Goal: Task Accomplishment & Management: Use online tool/utility

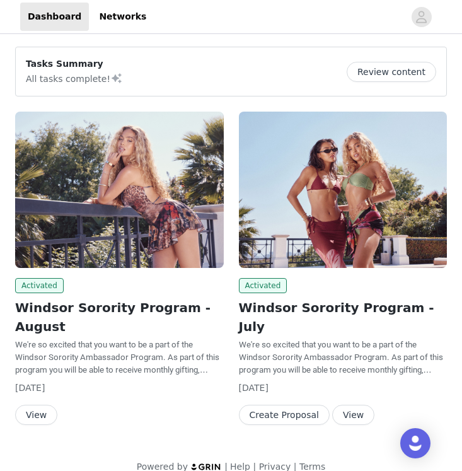
click at [42, 405] on button "View" at bounding box center [36, 415] width 42 height 20
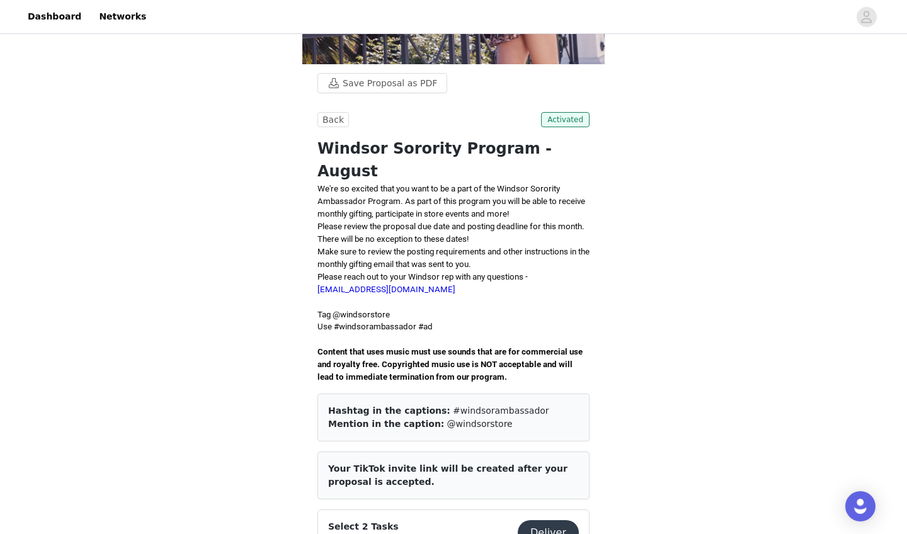
scroll to position [389, 0]
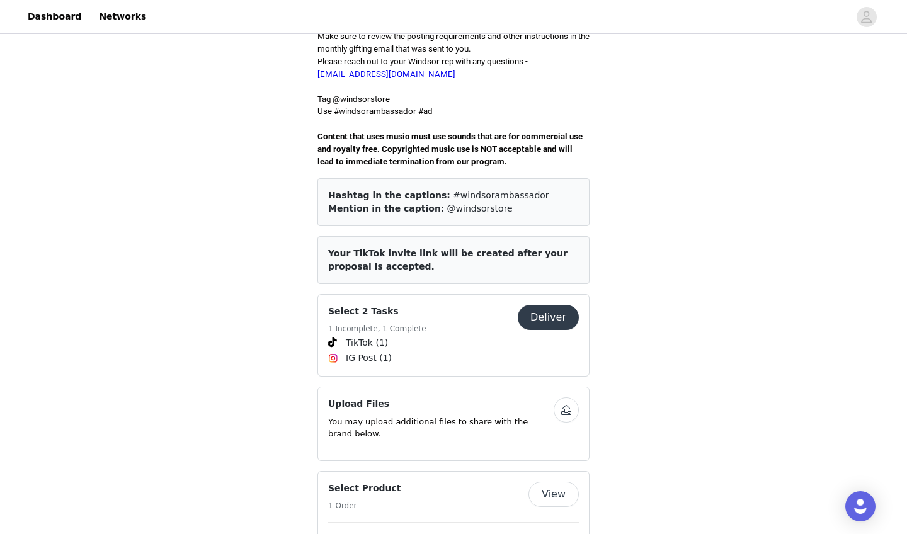
click at [461, 305] on button "Deliver" at bounding box center [548, 317] width 61 height 25
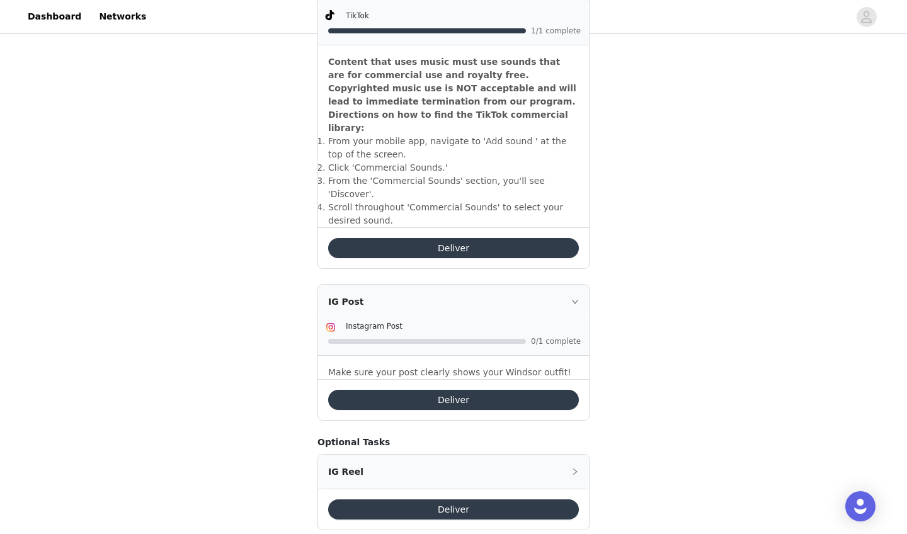
scroll to position [428, 0]
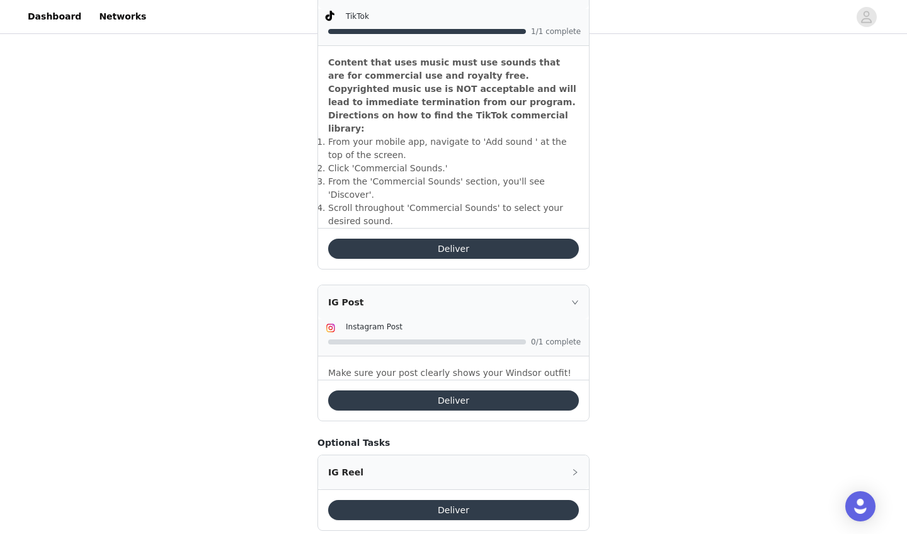
click at [461, 391] on button "Deliver" at bounding box center [453, 401] width 251 height 20
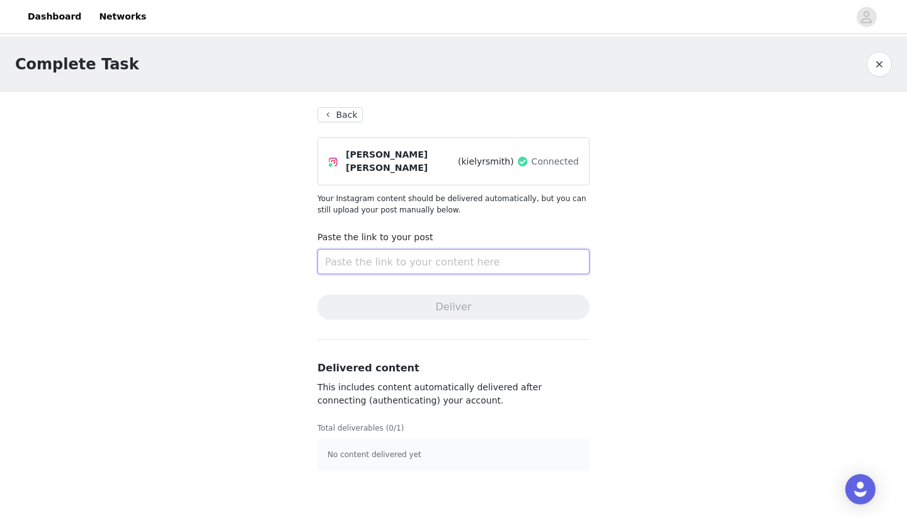
click at [366, 251] on input "text" at bounding box center [454, 261] width 272 height 25
paste input "https://www.instagram.com/p/DN9f31NDT0c/?utm_source=ig_web_copy_link&igsh=Zjkyb…"
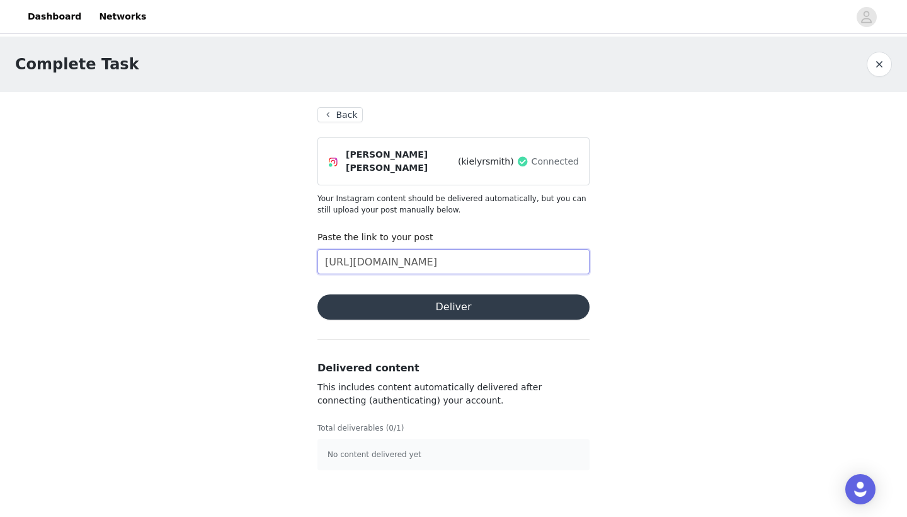
type input "https://www.instagram.com/p/DN9f31NDT0c/?utm_source=ig_web_copy_link&igsh=Zjkyb…"
click at [421, 304] on button "Deliver" at bounding box center [454, 306] width 272 height 25
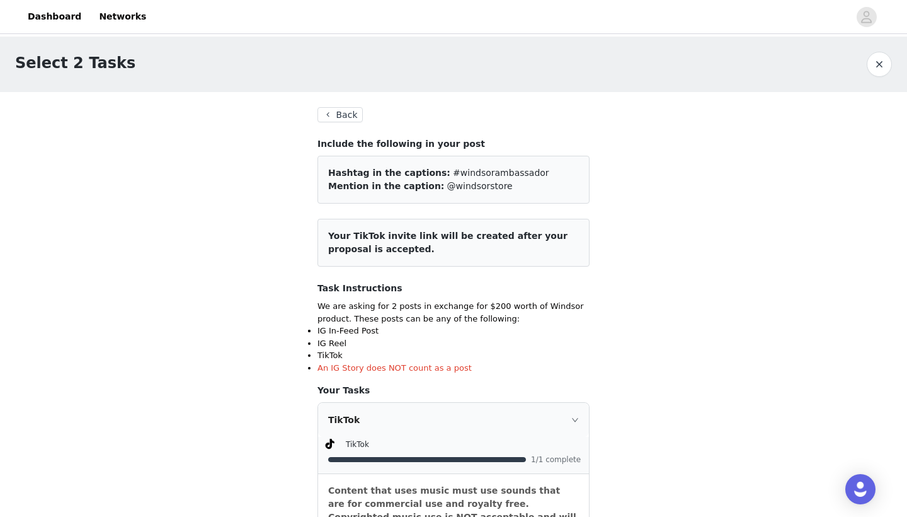
click at [461, 66] on button "button" at bounding box center [879, 64] width 25 height 25
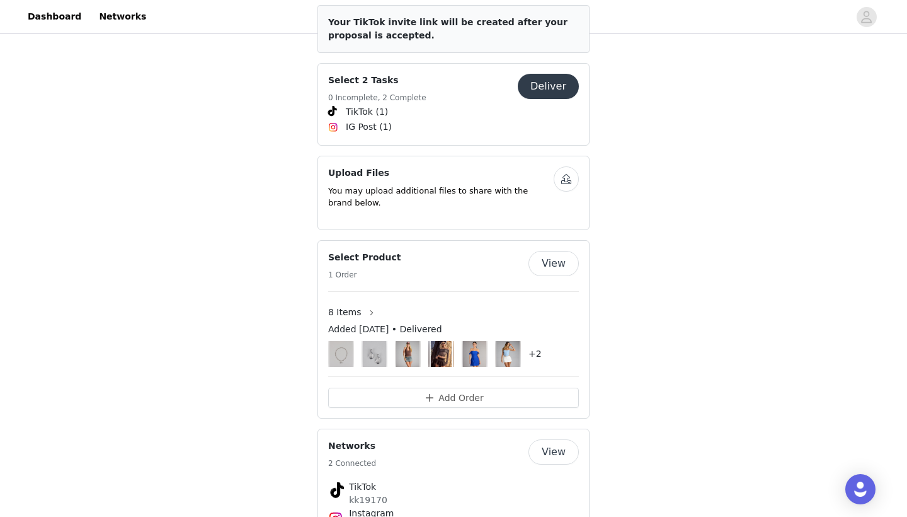
scroll to position [623, 0]
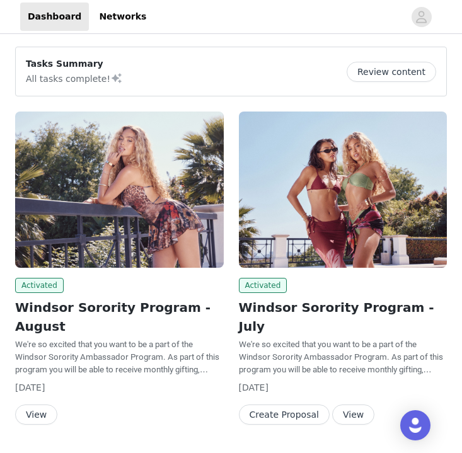
click at [32, 405] on button "View" at bounding box center [36, 415] width 42 height 20
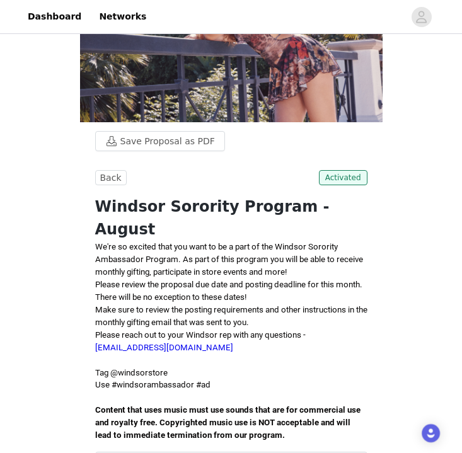
scroll to position [422, 0]
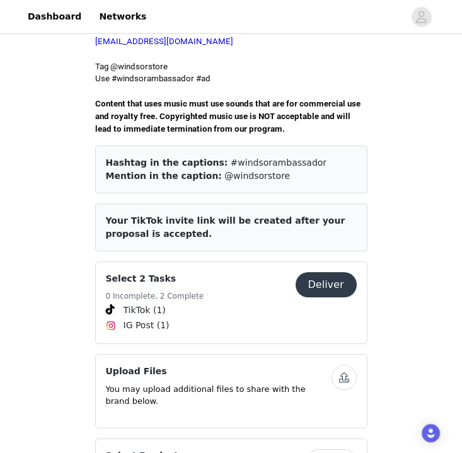
click at [331, 272] on button "Deliver" at bounding box center [326, 284] width 61 height 25
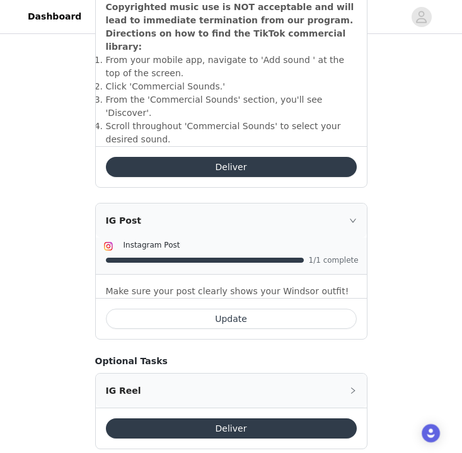
scroll to position [509, 0]
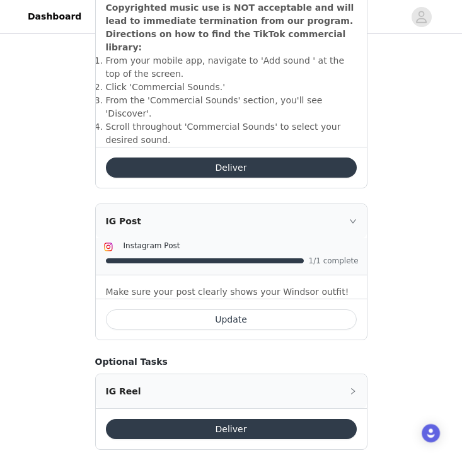
click at [270, 309] on button "Update" at bounding box center [231, 319] width 251 height 20
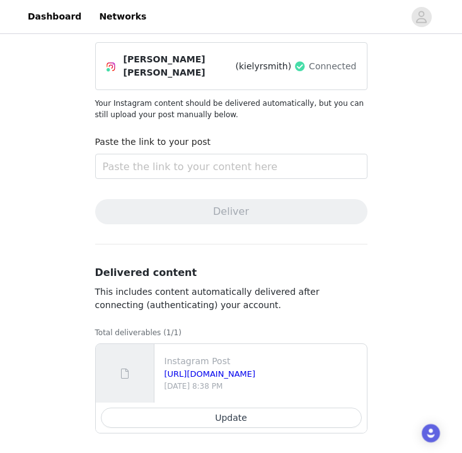
scroll to position [95, 0]
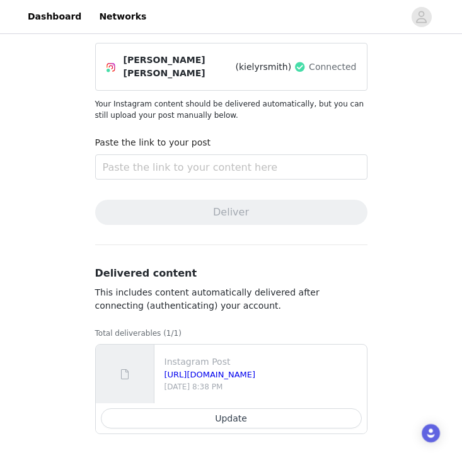
click at [228, 413] on button "Update" at bounding box center [231, 418] width 261 height 20
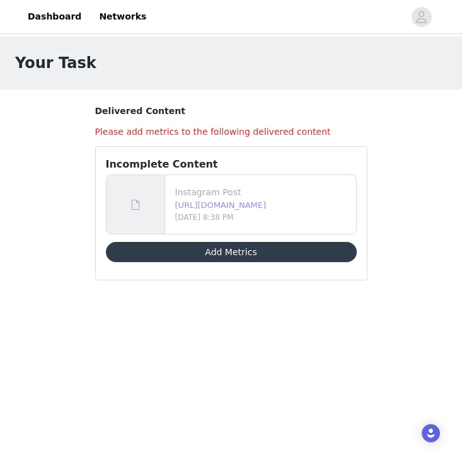
click at [231, 206] on link "[URL][DOMAIN_NAME]" at bounding box center [220, 204] width 91 height 9
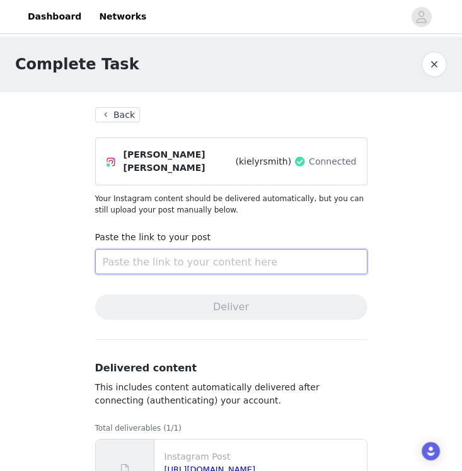
click at [227, 249] on input "text" at bounding box center [231, 261] width 272 height 25
paste input "[URL][DOMAIN_NAME]"
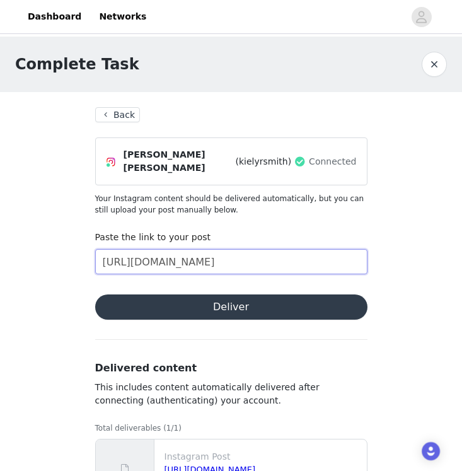
type input "[URL][DOMAIN_NAME]"
click at [240, 296] on button "Deliver" at bounding box center [231, 306] width 272 height 25
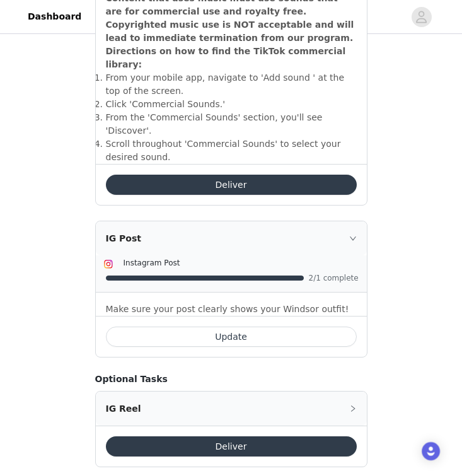
scroll to position [491, 0]
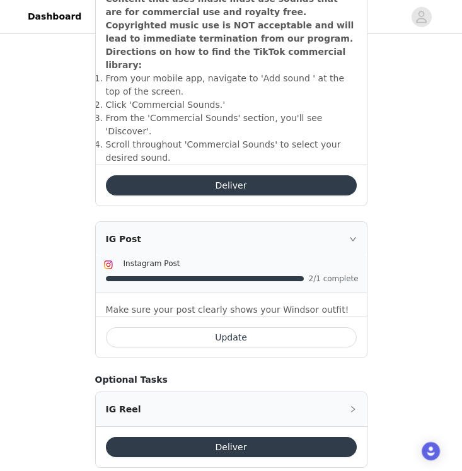
click at [355, 235] on icon "icon: right" at bounding box center [353, 239] width 8 height 8
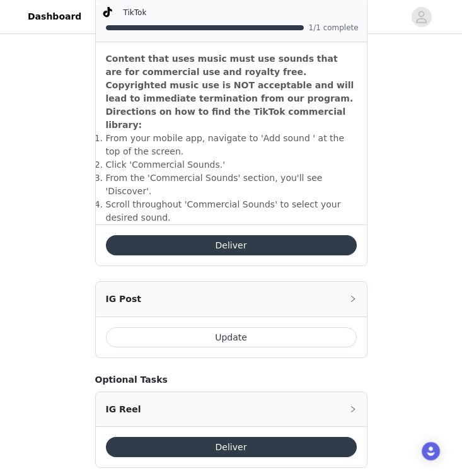
scroll to position [431, 0]
